Goal: Navigation & Orientation: Go to known website

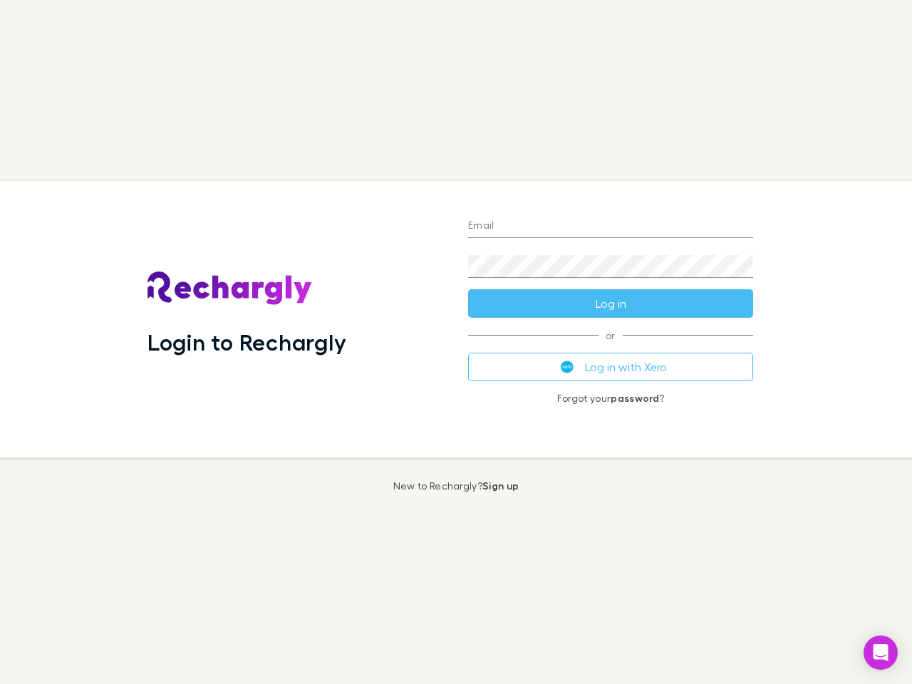
click at [456, 342] on div "Login to Rechargly" at bounding box center [296, 319] width 321 height 277
click at [611, 227] on input "Email" at bounding box center [610, 226] width 285 height 23
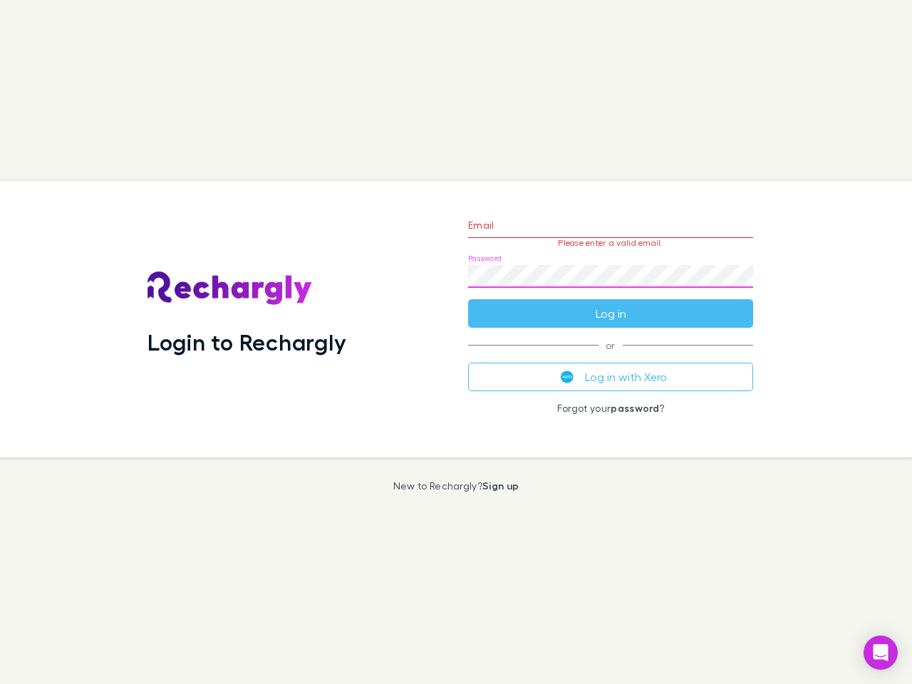
click at [611, 304] on form "Email Please enter a valid email. Password Log in" at bounding box center [610, 266] width 285 height 124
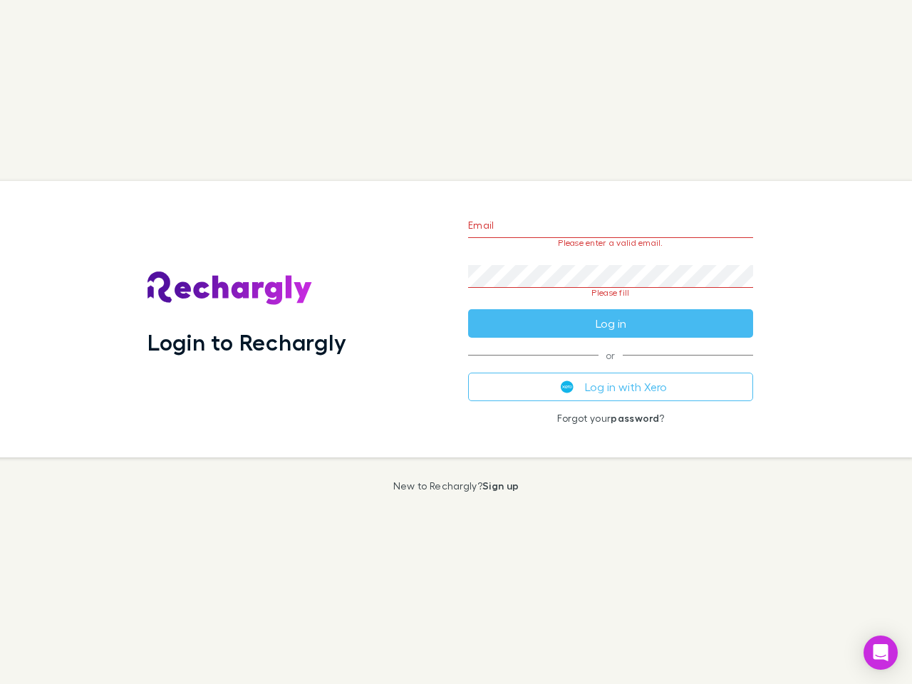
click at [611, 367] on div "Email Please enter a valid email. Password Please fill Log in or Log in with Xe…" at bounding box center [611, 319] width 308 height 277
click at [881, 653] on icon "Open Intercom Messenger" at bounding box center [881, 652] width 15 height 17
